Goal: Use online tool/utility: Utilize a website feature to perform a specific function

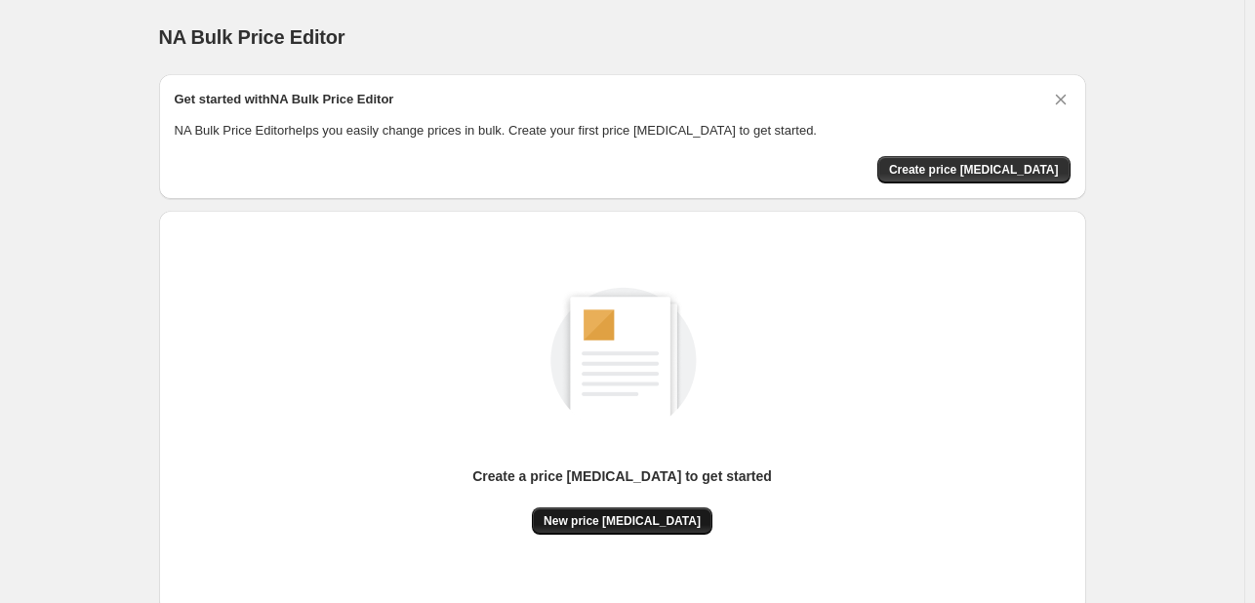
click at [633, 529] on button "New price [MEDICAL_DATA]" at bounding box center [622, 520] width 181 height 27
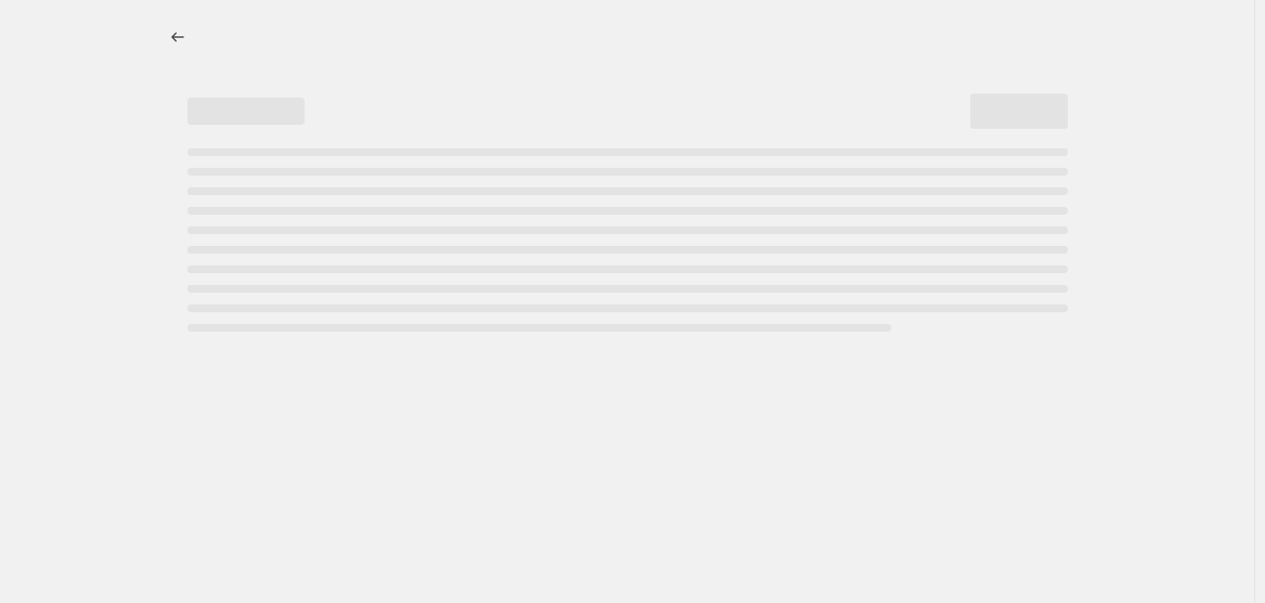
select select "percentage"
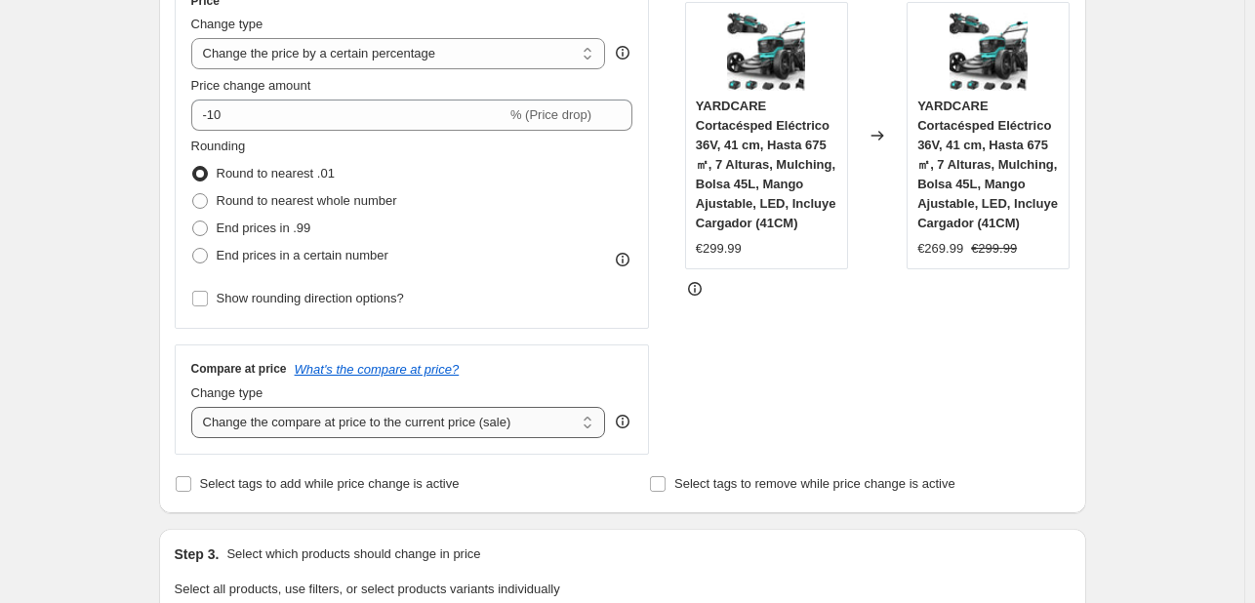
scroll to position [390, 0]
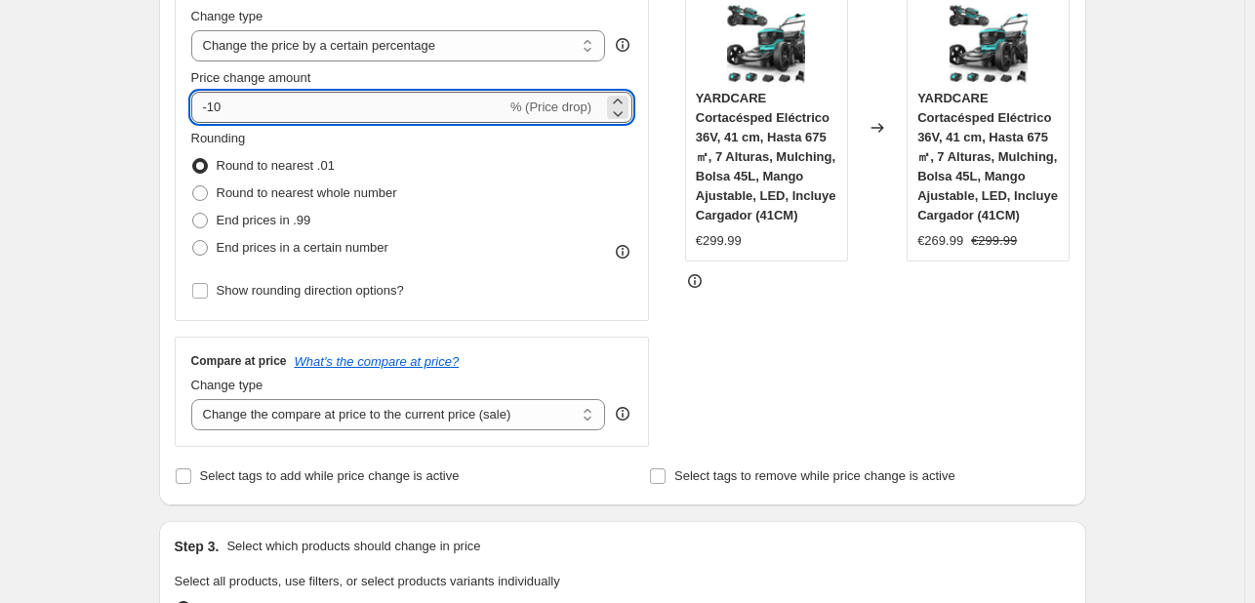
click at [384, 99] on input "-10" at bounding box center [348, 107] width 315 height 31
type input "-1"
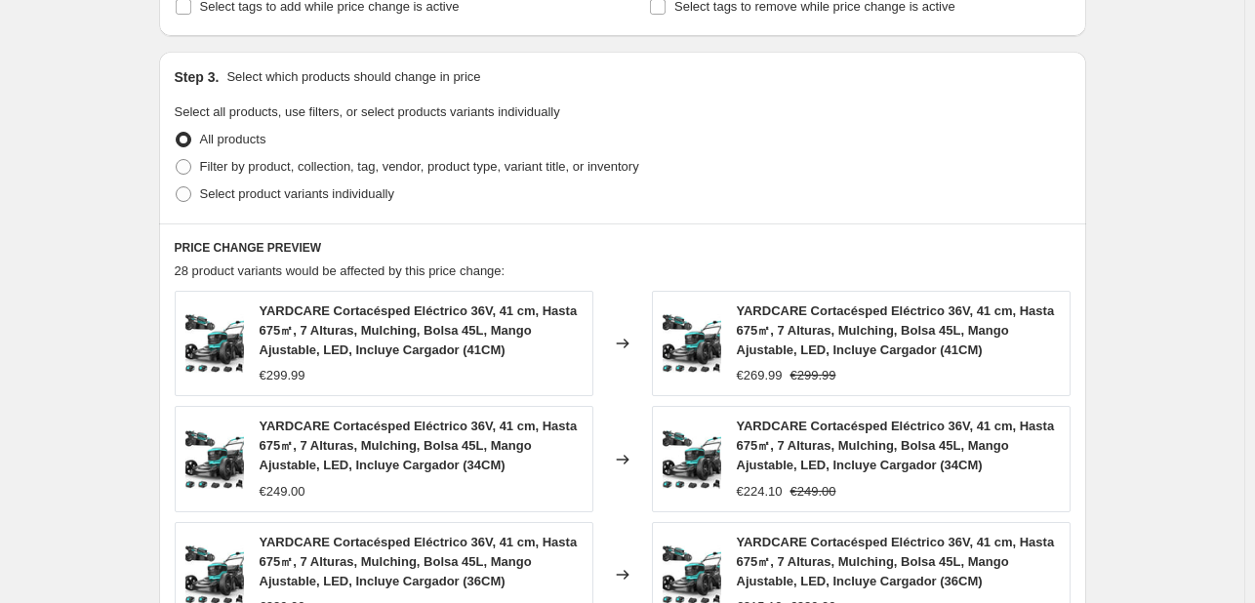
scroll to position [1366, 0]
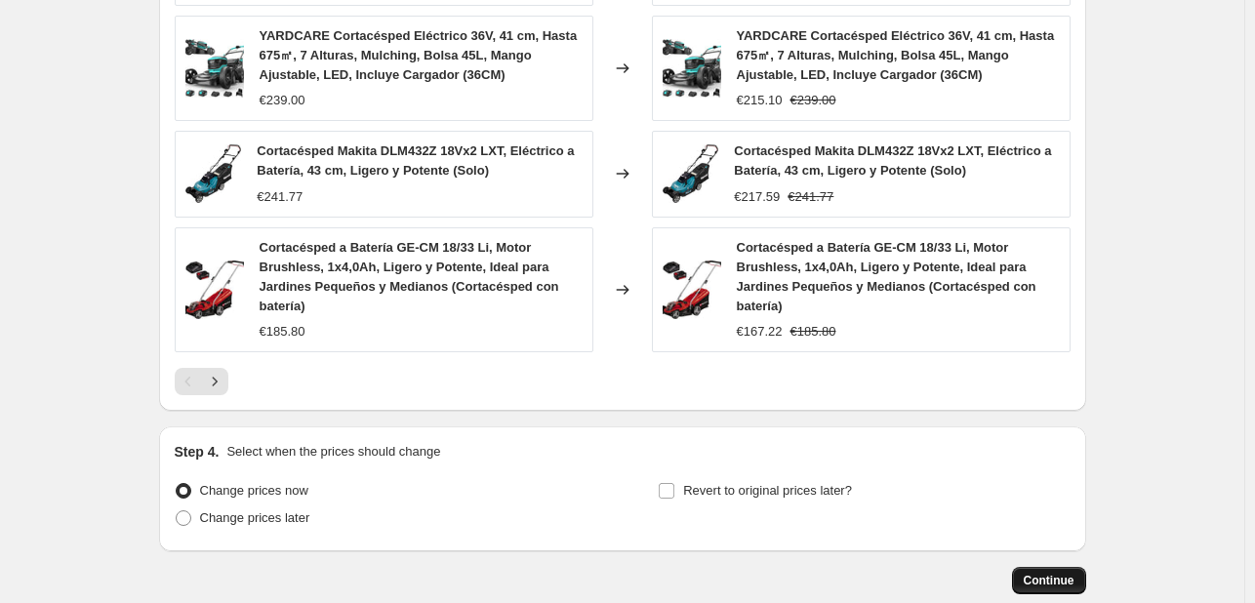
type input "-20"
click at [1042, 579] on span "Continue" at bounding box center [1049, 581] width 51 height 16
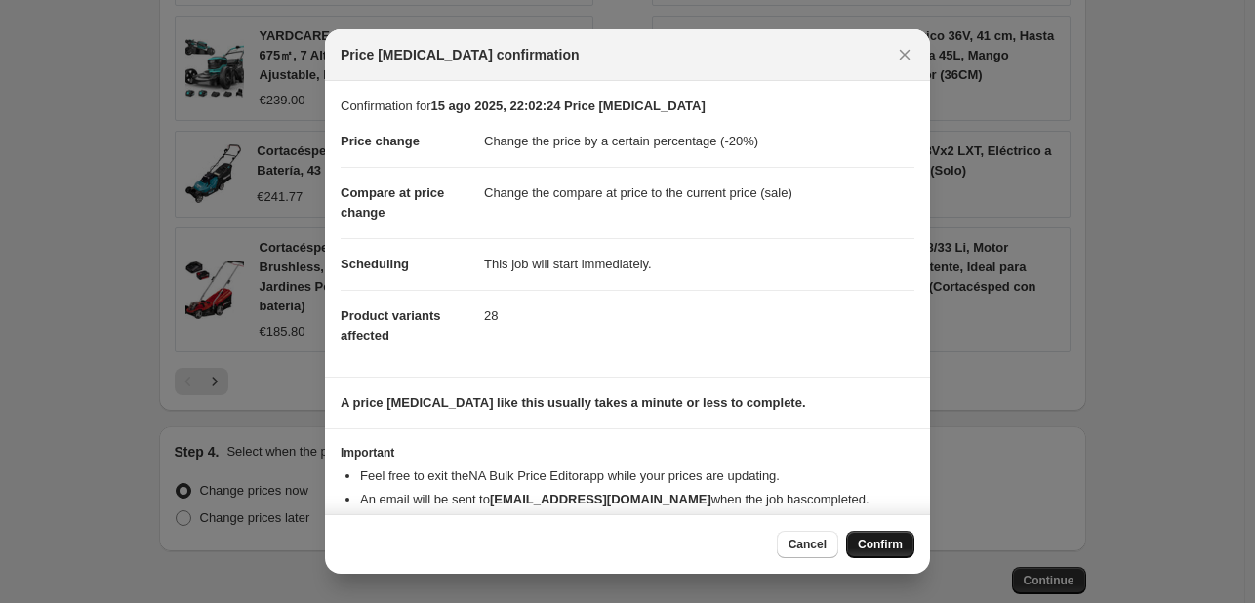
click at [864, 547] on span "Confirm" at bounding box center [880, 545] width 45 height 16
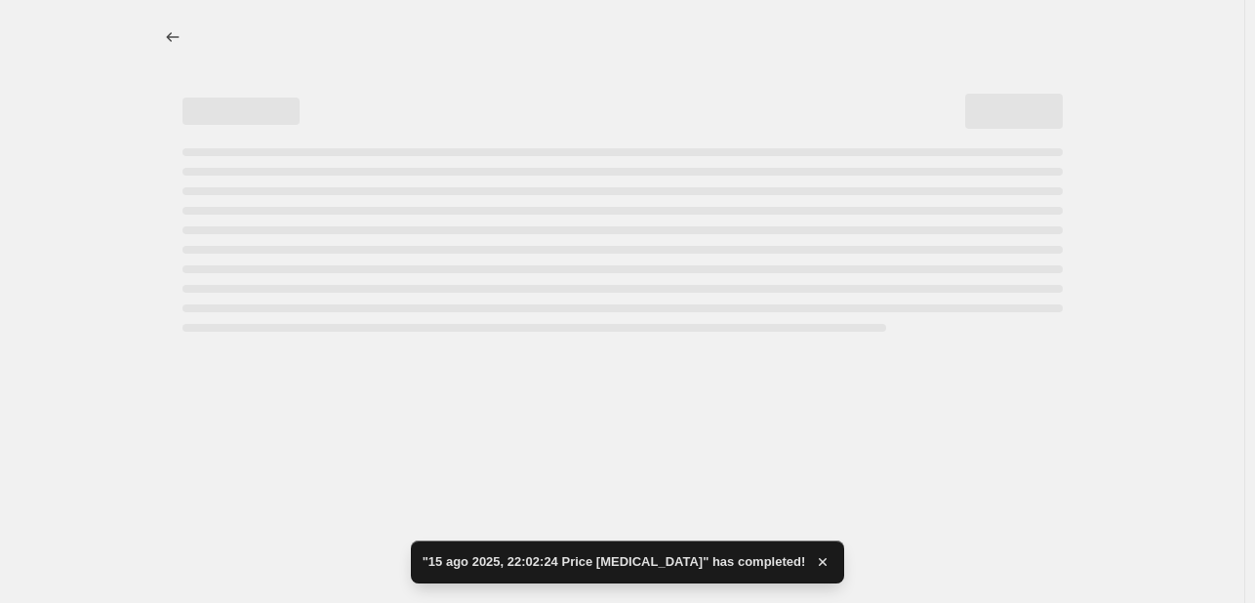
select select "percentage"
